Goal: Check status: Check status

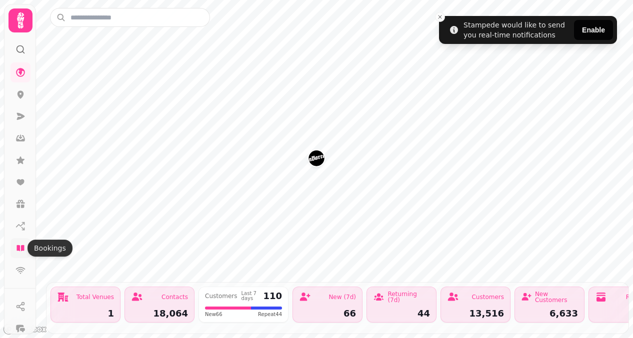
click at [22, 254] on link at bounding box center [20, 248] width 20 height 20
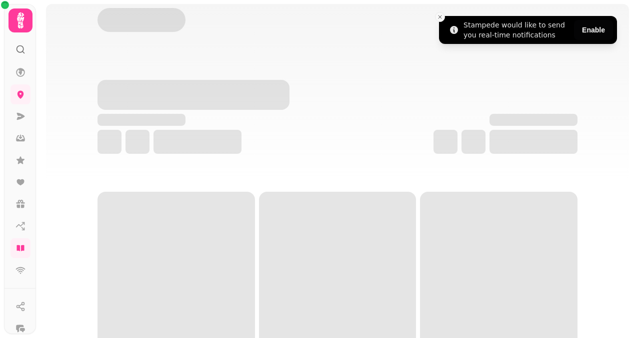
click at [438, 14] on icon "Close toast" at bounding box center [440, 17] width 6 height 6
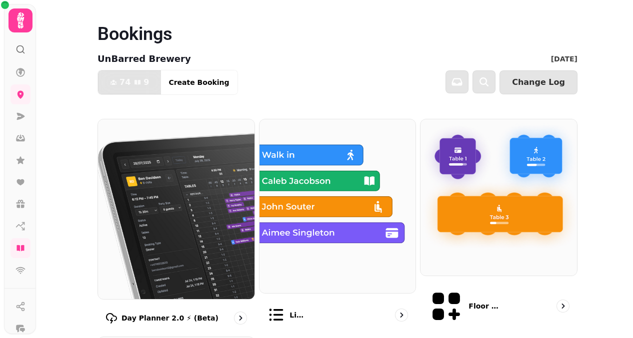
scroll to position [130, 0]
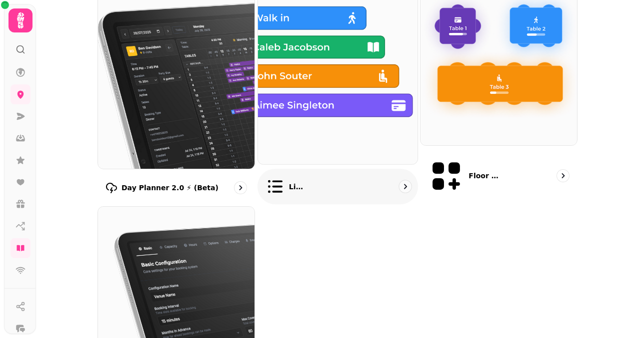
click at [336, 128] on img at bounding box center [337, 75] width 175 height 195
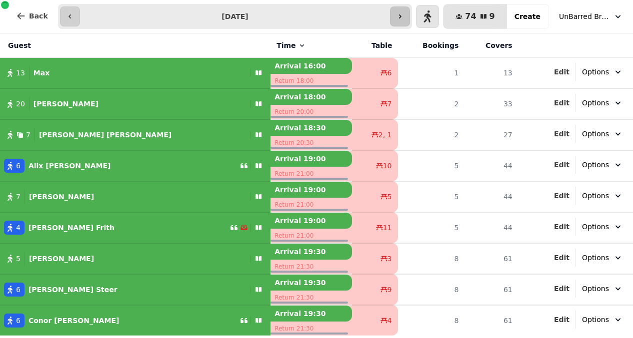
click at [404, 13] on icon "button" at bounding box center [400, 16] width 8 height 8
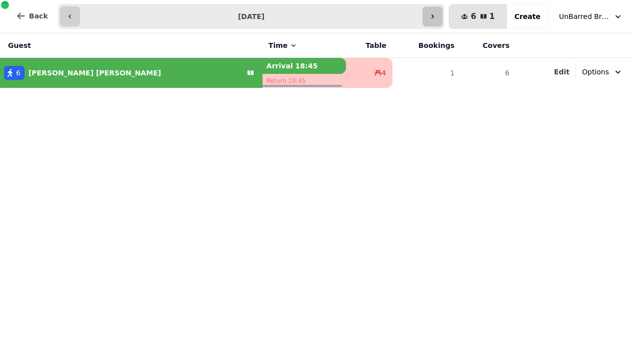
click at [436, 18] on icon "button" at bounding box center [432, 16] width 8 height 8
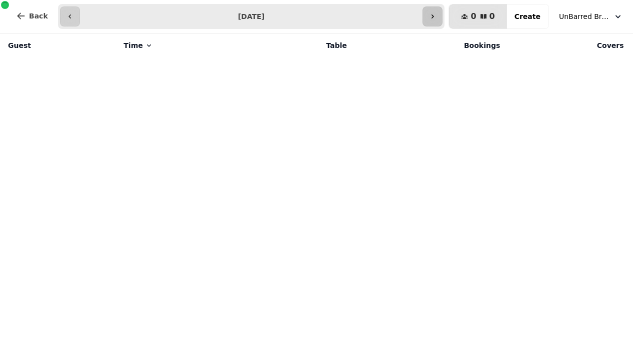
click at [436, 18] on icon "button" at bounding box center [432, 16] width 8 height 8
type input "**********"
